Goal: Complete application form

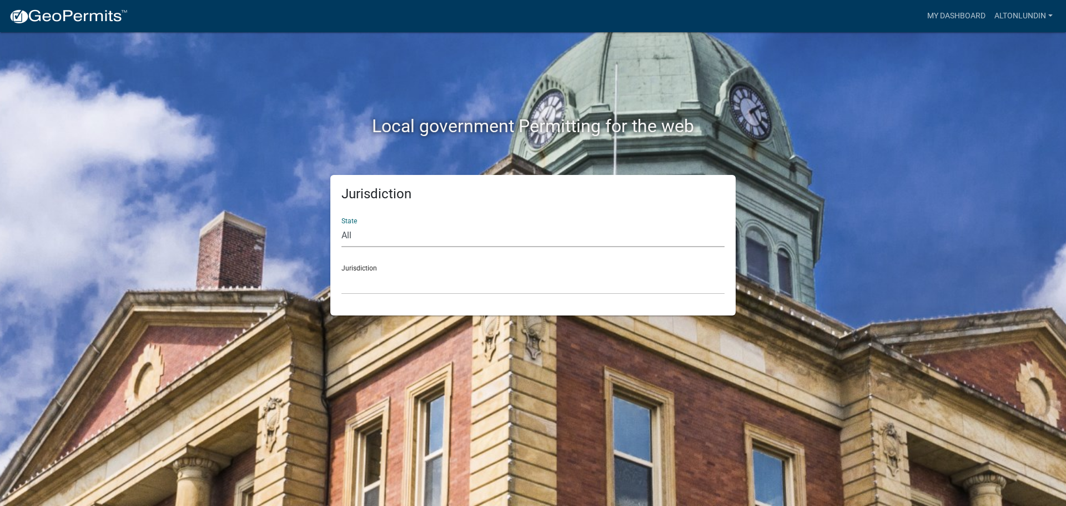
click at [374, 239] on select "All [US_STATE] [US_STATE] [US_STATE] [US_STATE] [US_STATE] [US_STATE] [US_STATE…" at bounding box center [533, 235] width 383 height 23
select select "[US_STATE]"
click at [342, 224] on select "All [US_STATE] [US_STATE] [US_STATE] [US_STATE] [US_STATE] [US_STATE] [US_STATE…" at bounding box center [533, 235] width 383 height 23
click at [355, 291] on select "[GEOGRAPHIC_DATA], [US_STATE][PERSON_NAME][GEOGRAPHIC_DATA], [US_STATE][PERSON_…" at bounding box center [533, 283] width 383 height 23
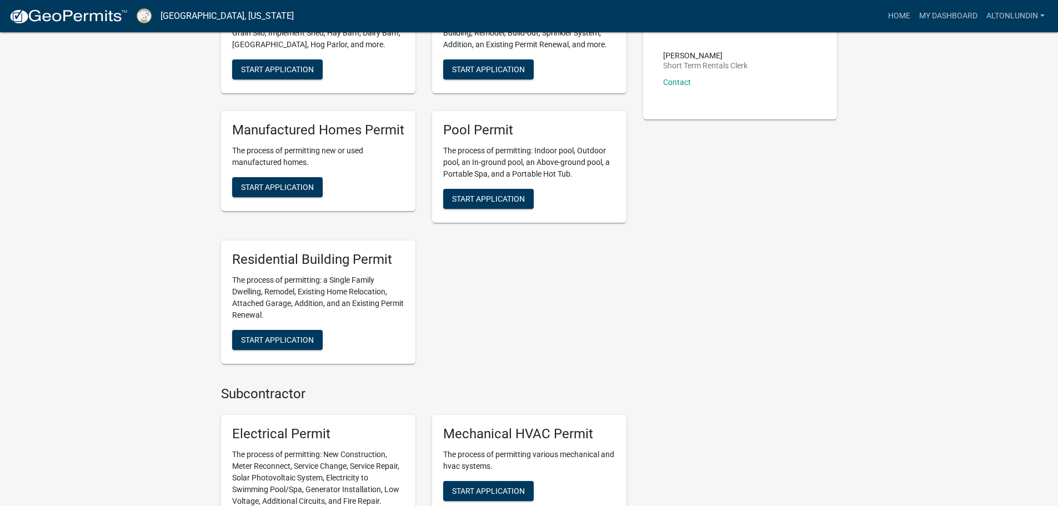
scroll to position [389, 0]
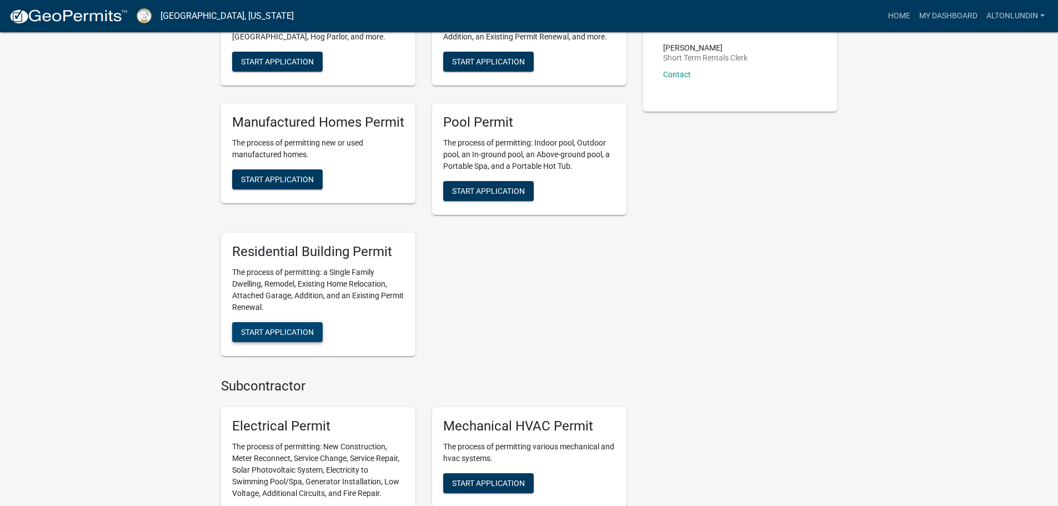
click at [272, 327] on span "Start Application" at bounding box center [277, 331] width 73 height 9
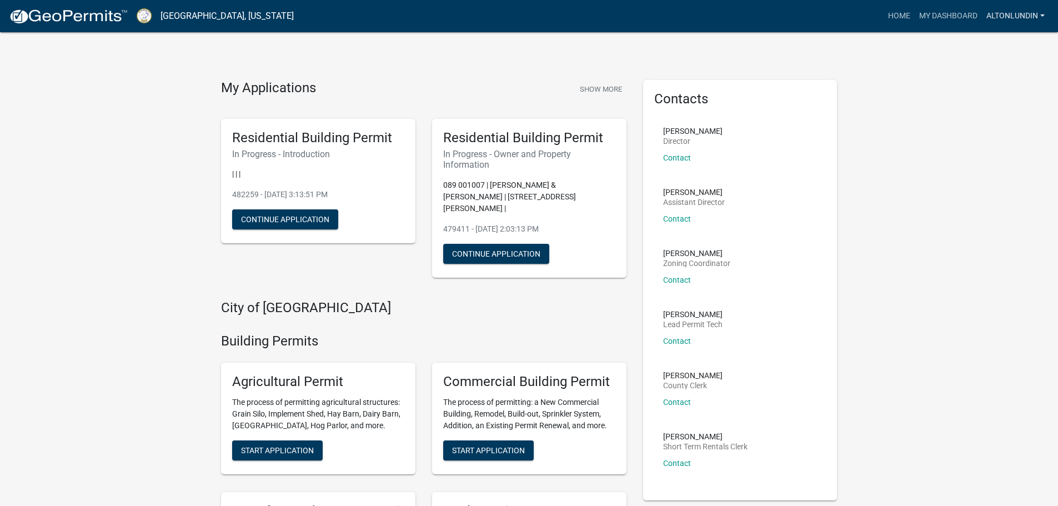
click at [1017, 15] on link "AltonLundin" at bounding box center [1015, 16] width 67 height 21
click at [994, 44] on link "Account" at bounding box center [1004, 45] width 89 height 27
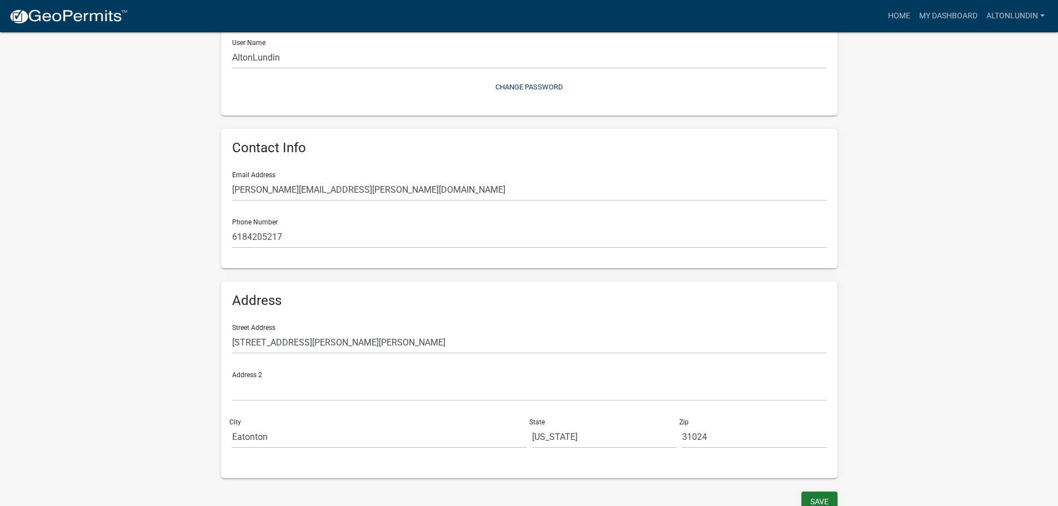
scroll to position [141, 0]
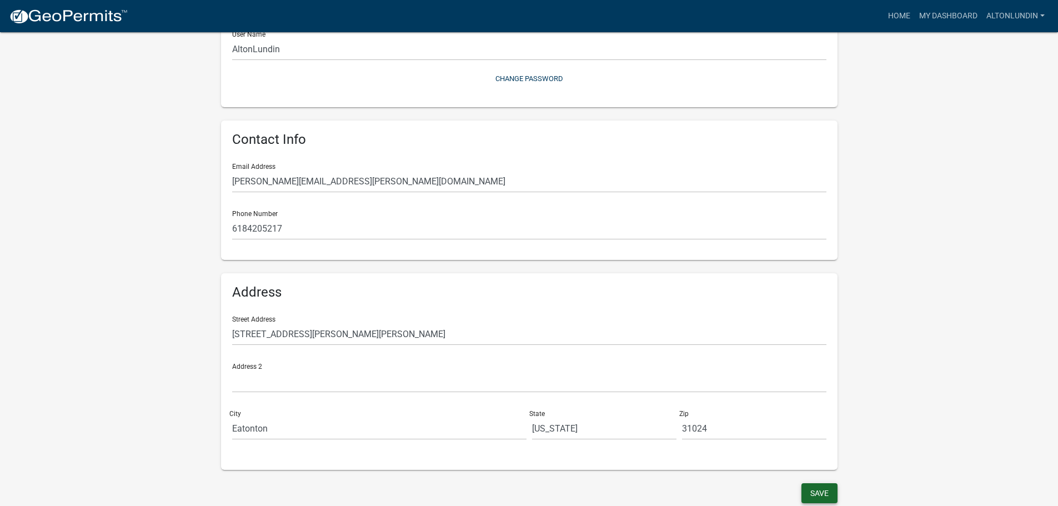
click at [810, 493] on button "Save" at bounding box center [820, 493] width 36 height 20
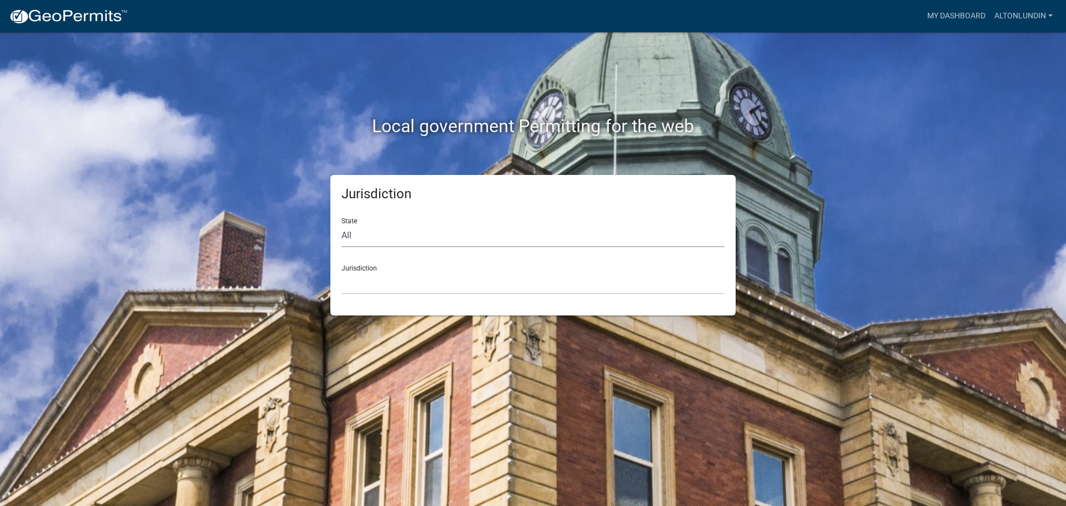
click at [354, 234] on select "All [US_STATE] [US_STATE] [US_STATE] [US_STATE] [US_STATE] [US_STATE] [US_STATE…" at bounding box center [533, 235] width 383 height 23
select select "[US_STATE]"
click at [342, 224] on select "All [US_STATE] [US_STATE] [US_STATE] [US_STATE] [US_STATE] [US_STATE] [US_STATE…" at bounding box center [533, 235] width 383 height 23
click at [344, 269] on div "Jurisdiction [GEOGRAPHIC_DATA], [US_STATE][PERSON_NAME][GEOGRAPHIC_DATA], [US_S…" at bounding box center [533, 275] width 383 height 38
click at [353, 288] on select "[GEOGRAPHIC_DATA], [US_STATE][PERSON_NAME][GEOGRAPHIC_DATA], [US_STATE][PERSON_…" at bounding box center [533, 283] width 383 height 23
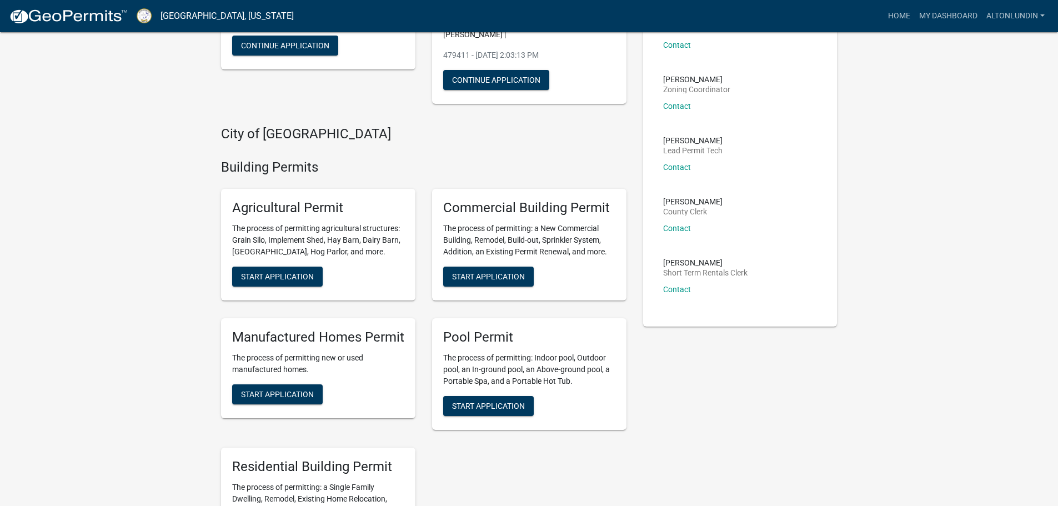
scroll to position [333, 0]
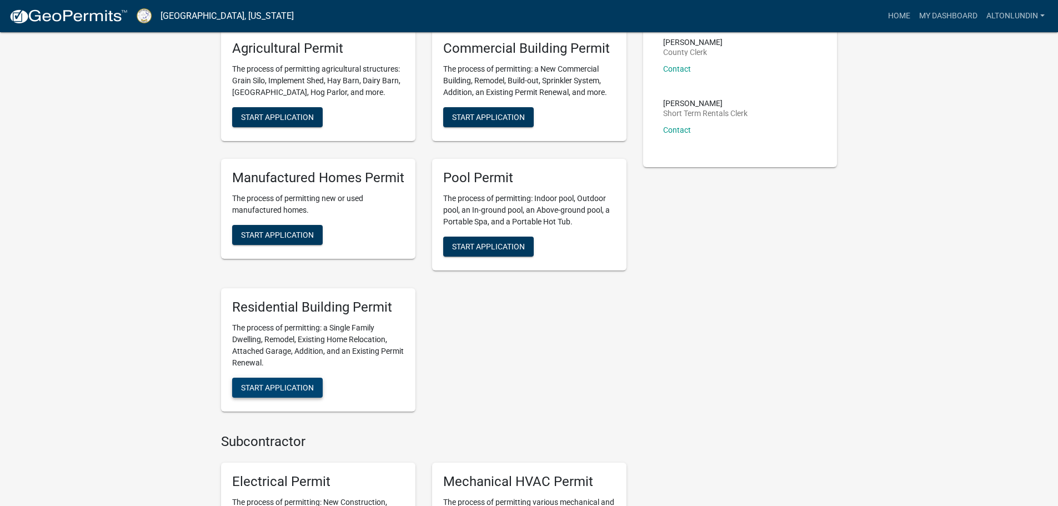
click at [267, 383] on span "Start Application" at bounding box center [277, 387] width 73 height 9
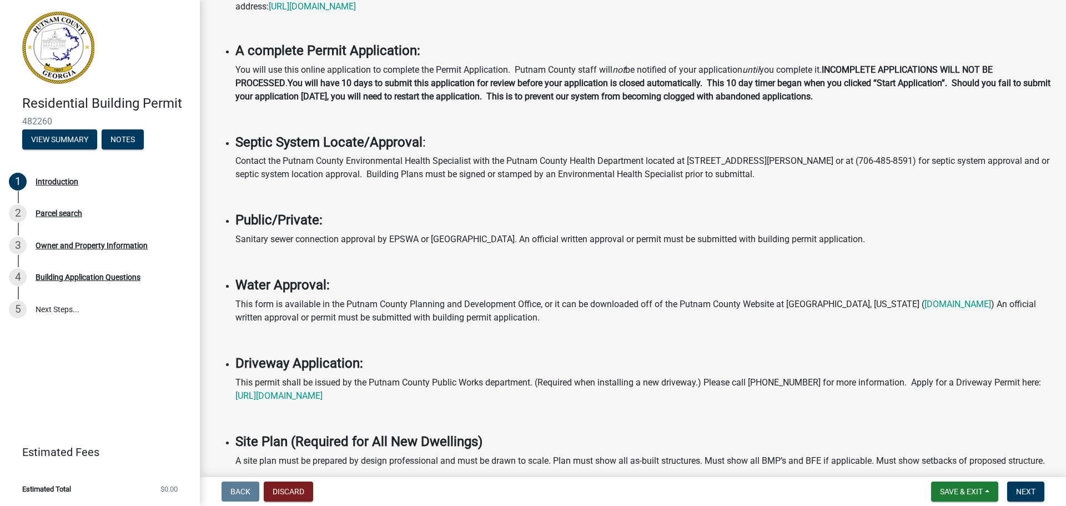
scroll to position [222, 0]
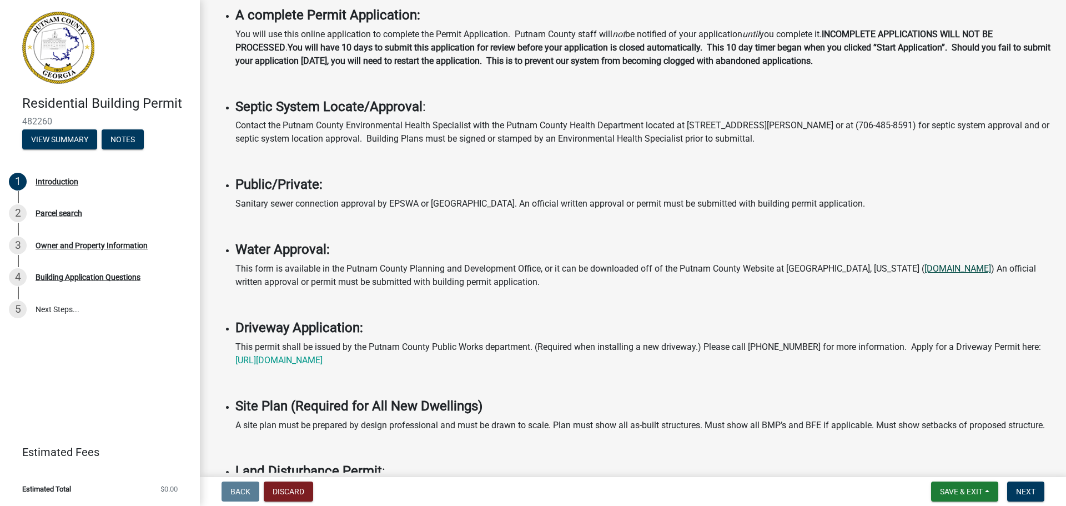
click at [925, 270] on link "[DOMAIN_NAME]" at bounding box center [958, 268] width 67 height 11
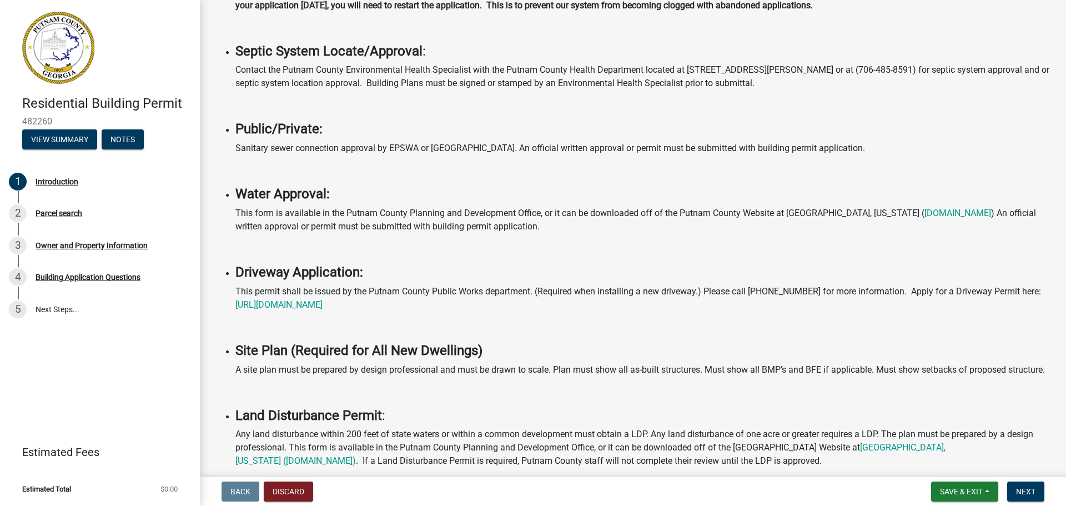
scroll to position [333, 0]
